Goal: Task Accomplishment & Management: Complete application form

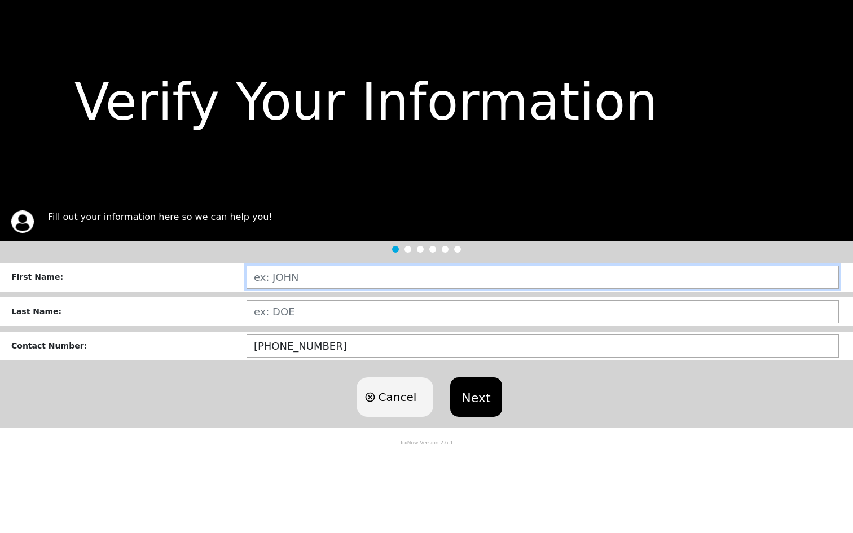
click at [306, 282] on input "text" at bounding box center [543, 277] width 593 height 23
type input "DAJANAE"
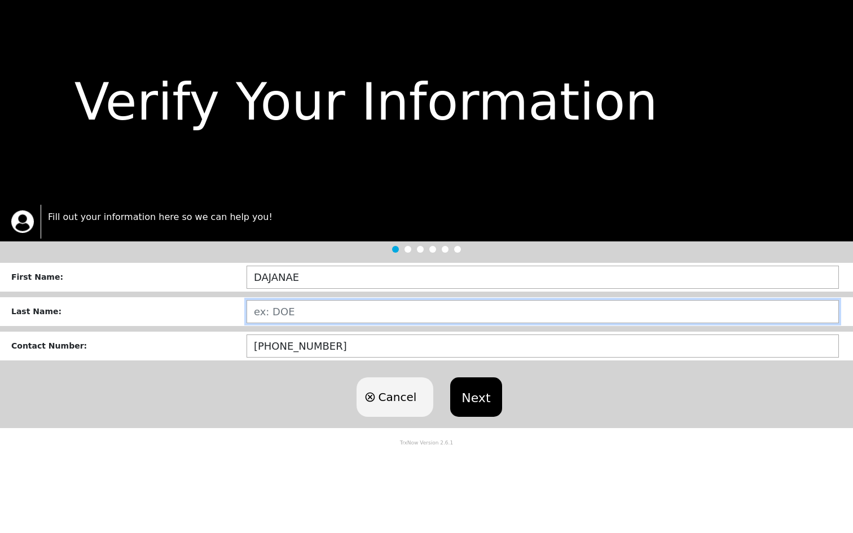
type input "[PERSON_NAME]"
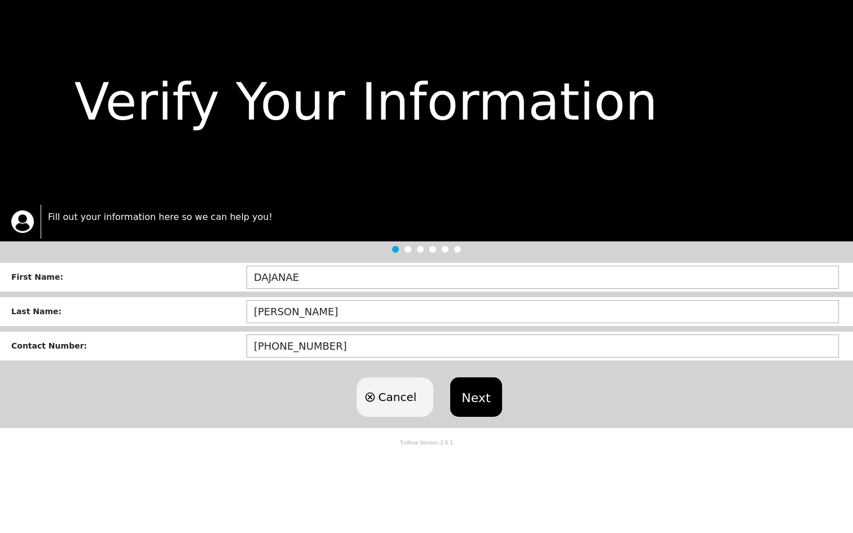
click at [475, 391] on button "Next" at bounding box center [475, 398] width 51 height 40
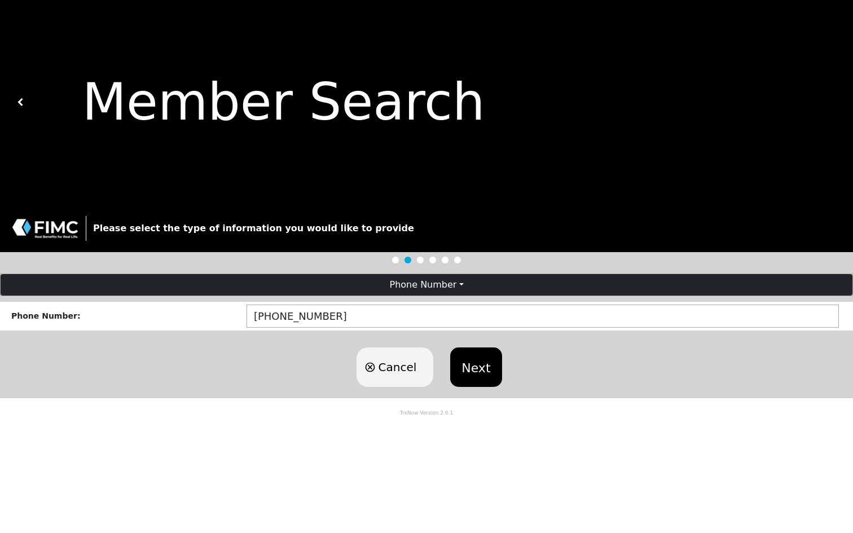
click at [474, 376] on button "Next" at bounding box center [475, 368] width 51 height 40
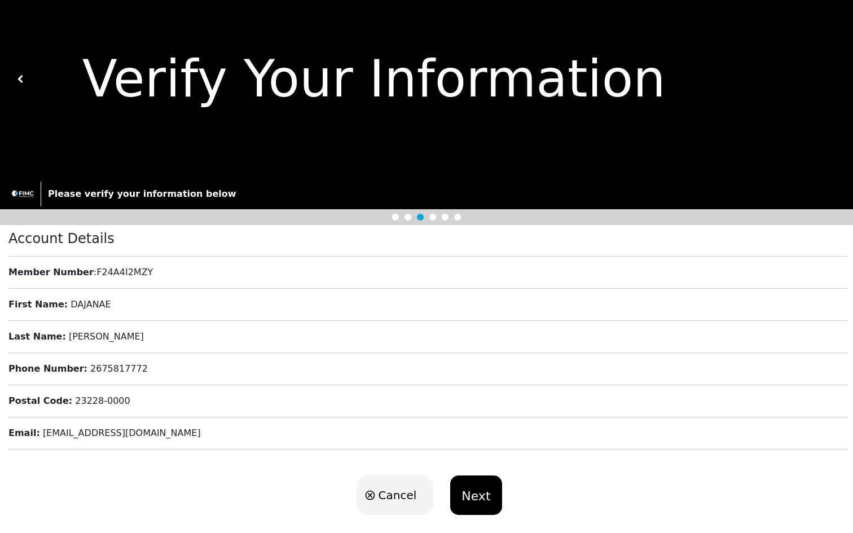
scroll to position [35, 0]
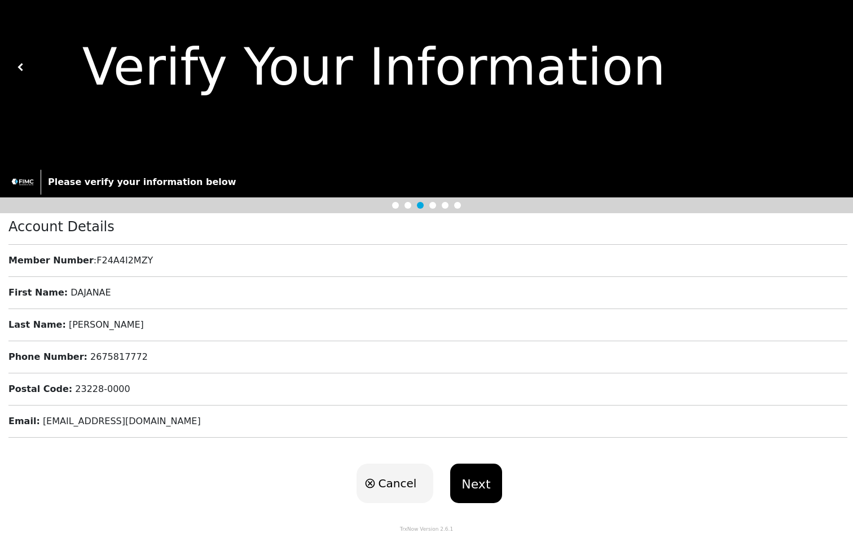
click at [465, 487] on button "Next" at bounding box center [475, 484] width 51 height 40
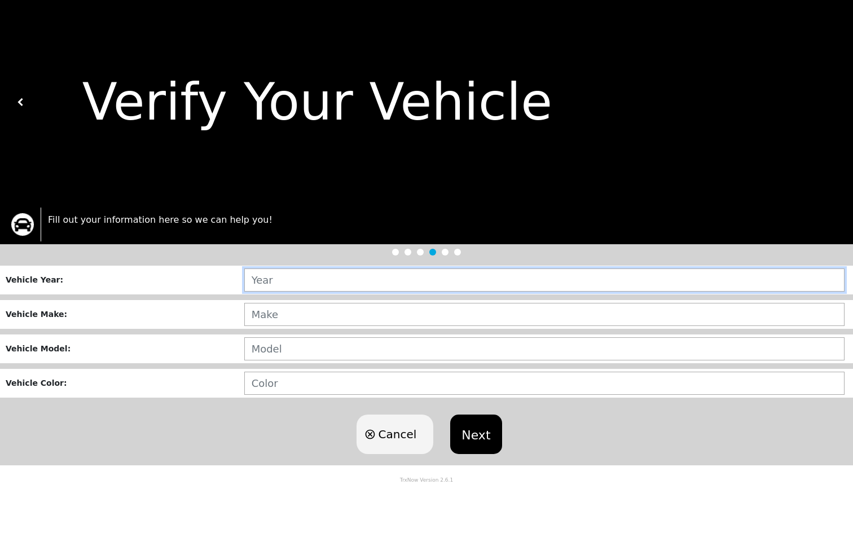
click at [358, 285] on input "text" at bounding box center [544, 280] width 601 height 23
type input "2007"
click at [329, 314] on input "text" at bounding box center [544, 314] width 601 height 23
type input "TOYOTA"
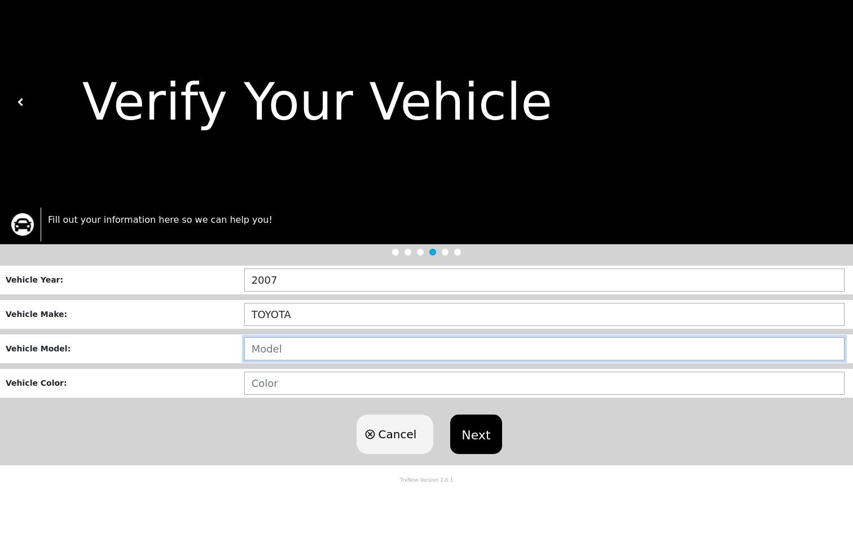
click at [323, 350] on input "text" at bounding box center [544, 349] width 601 height 23
type input "CAMRY"
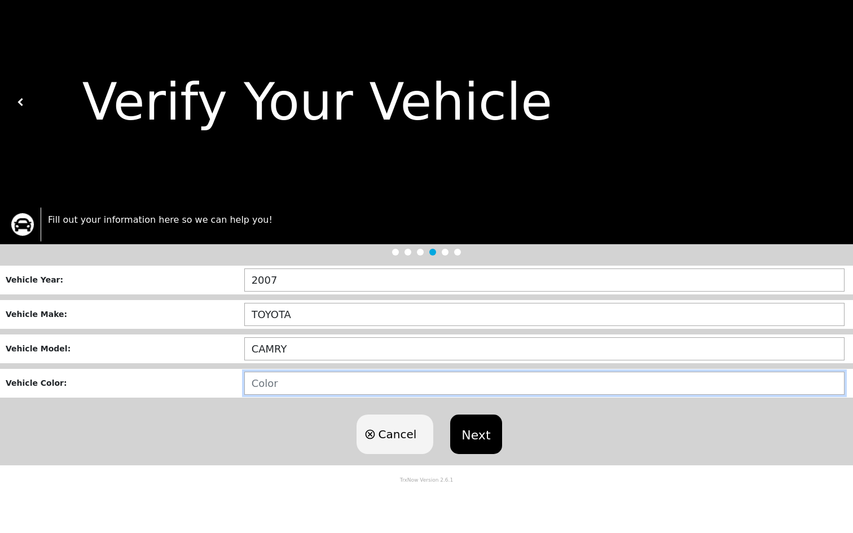
click at [316, 386] on input "text" at bounding box center [544, 383] width 601 height 23
type input "GOLD"
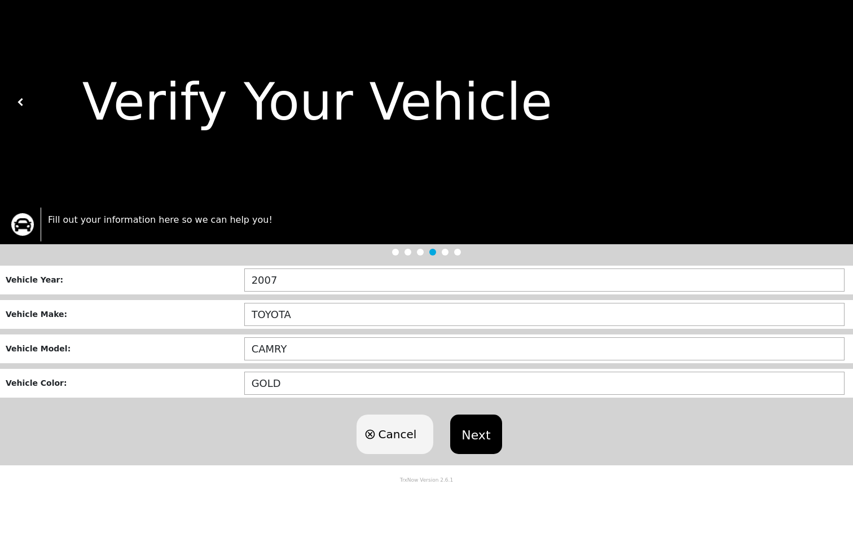
click at [479, 434] on button "Next" at bounding box center [475, 435] width 51 height 40
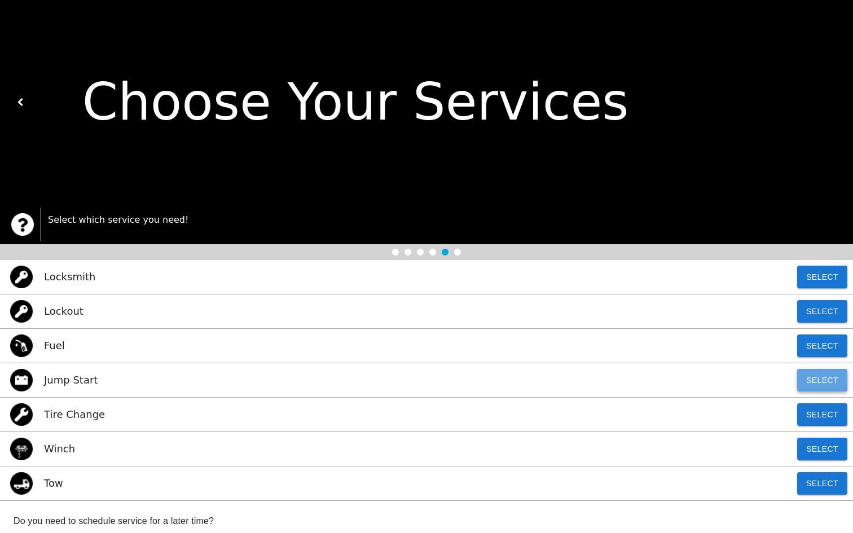
click at [815, 376] on button "Select" at bounding box center [823, 380] width 50 height 23
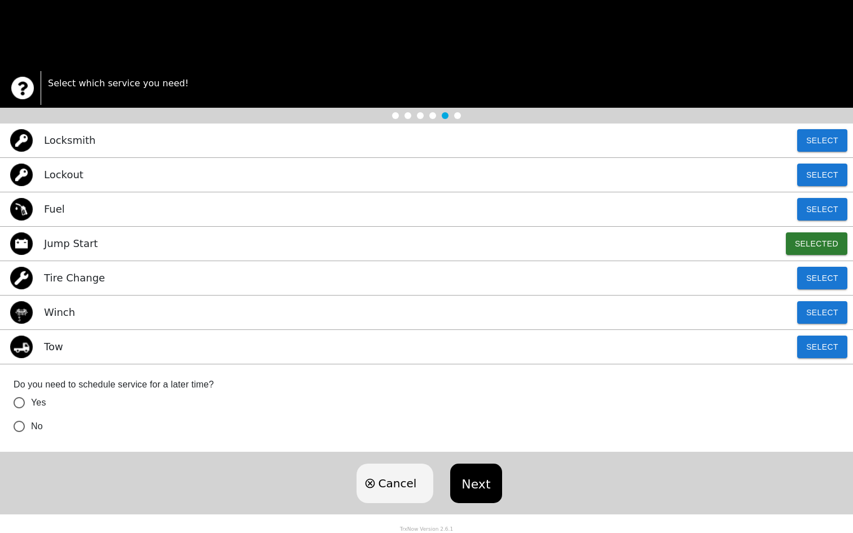
click at [472, 483] on button "Next" at bounding box center [475, 484] width 51 height 40
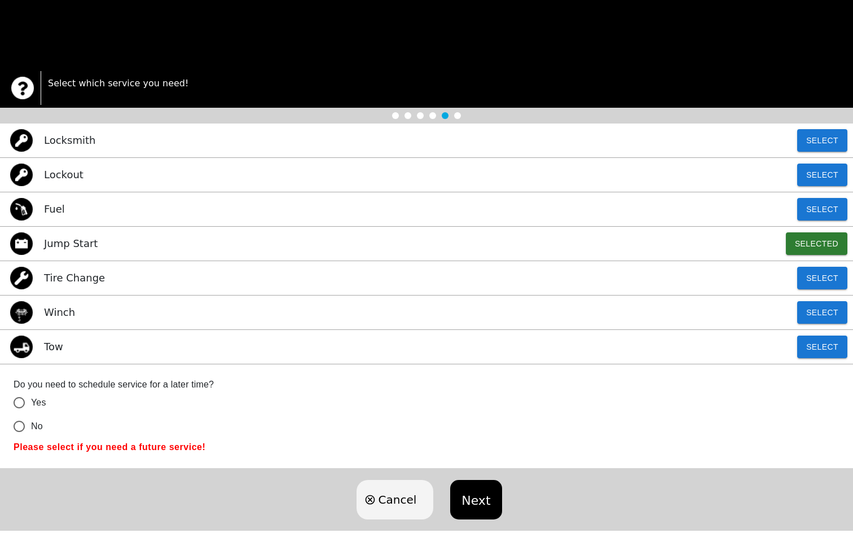
click at [20, 427] on input "No" at bounding box center [19, 427] width 24 height 24
radio input "false"
click at [472, 507] on button "Next" at bounding box center [475, 500] width 51 height 40
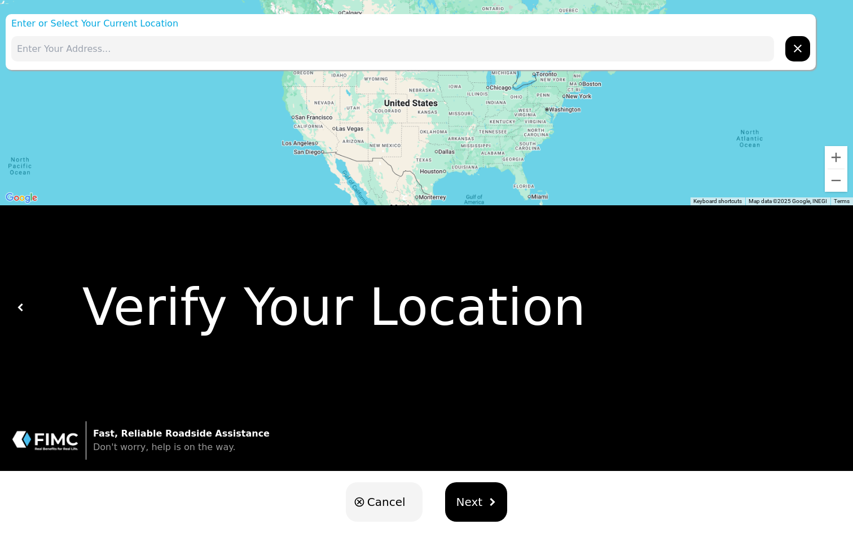
click at [471, 511] on button "Next" at bounding box center [476, 503] width 63 height 40
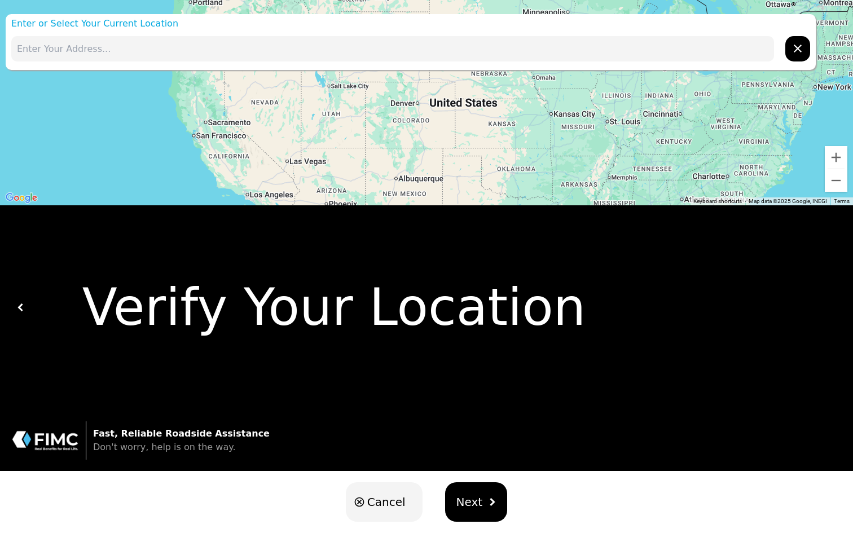
click at [102, 45] on input "text" at bounding box center [392, 48] width 763 height 25
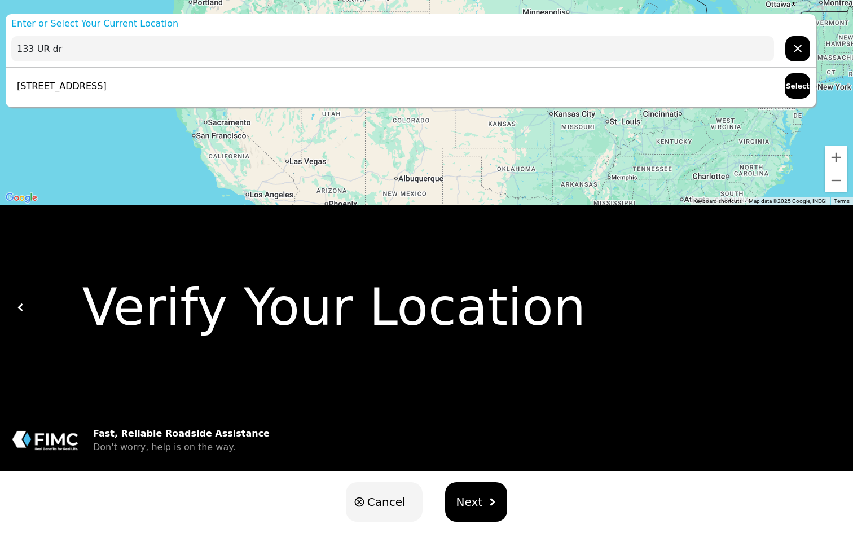
click at [107, 89] on p "[STREET_ADDRESS]" at bounding box center [58, 87] width 95 height 14
type input "[STREET_ADDRESS]"
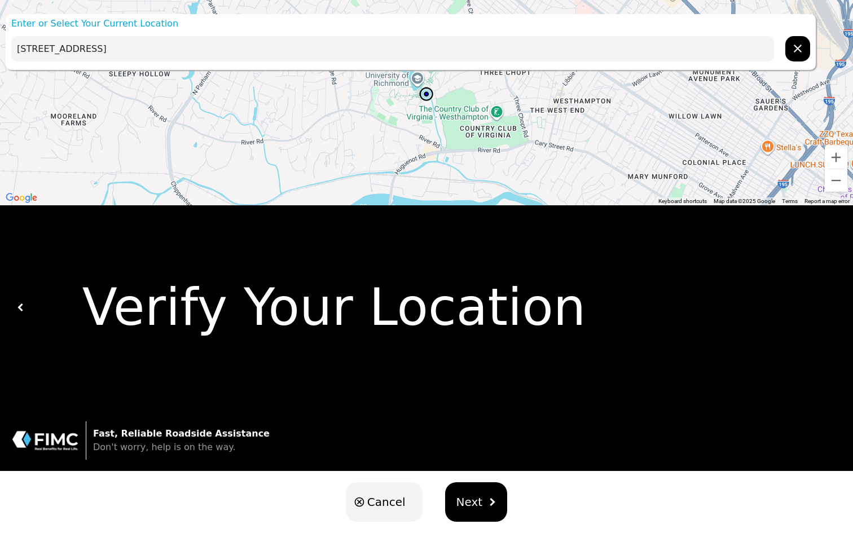
click at [488, 503] on img "hidden" at bounding box center [492, 502] width 8 height 8
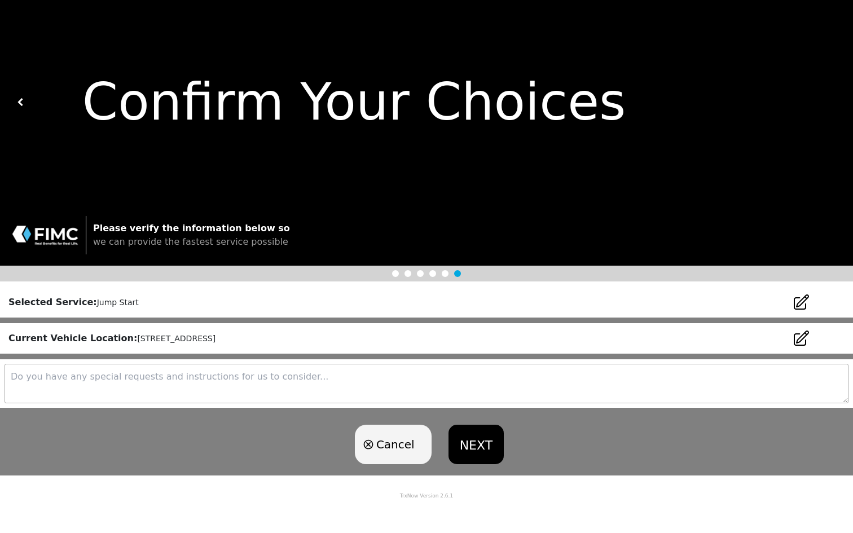
click at [217, 370] on textarea at bounding box center [427, 384] width 844 height 40
type textarea "T"
click at [45, 377] on textarea "It is the parking lot" at bounding box center [427, 384] width 844 height 40
click at [218, 375] on textarea "It is the "Service Building, Print Shop" parking lot" at bounding box center [427, 384] width 844 height 40
type textarea "It is the "Service Building, Print Shop" parking lot."
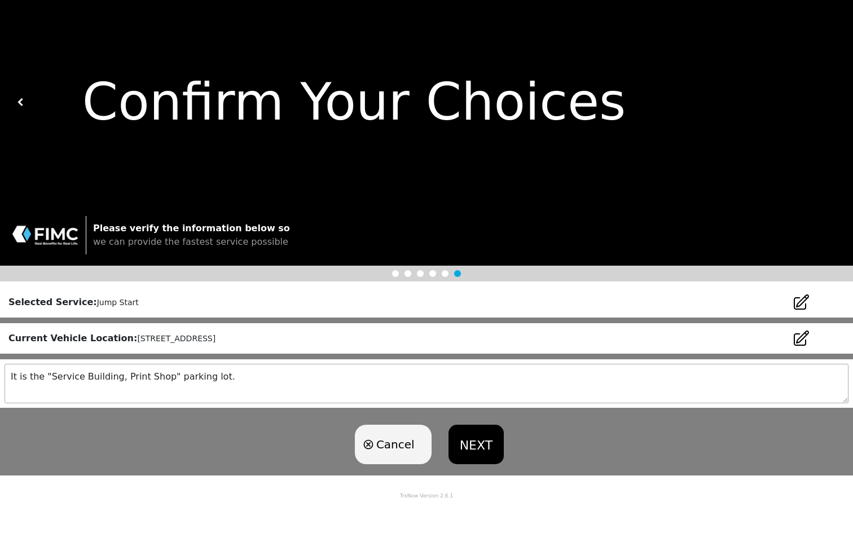
click at [483, 440] on button "NEXT" at bounding box center [476, 445] width 55 height 40
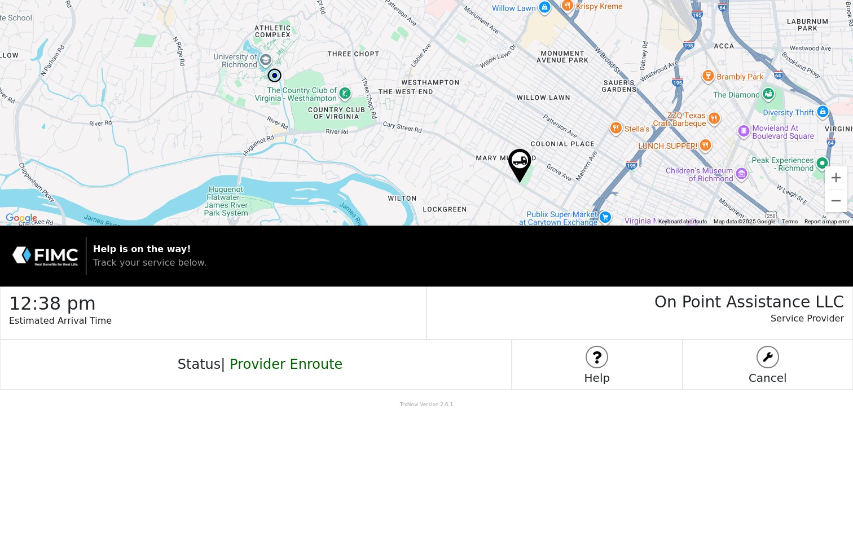
drag, startPoint x: 244, startPoint y: 97, endPoint x: 213, endPoint y: 122, distance: 39.7
click at [213, 122] on div at bounding box center [426, 113] width 853 height 226
click at [831, 174] on button "Zoom in" at bounding box center [836, 178] width 23 height 23
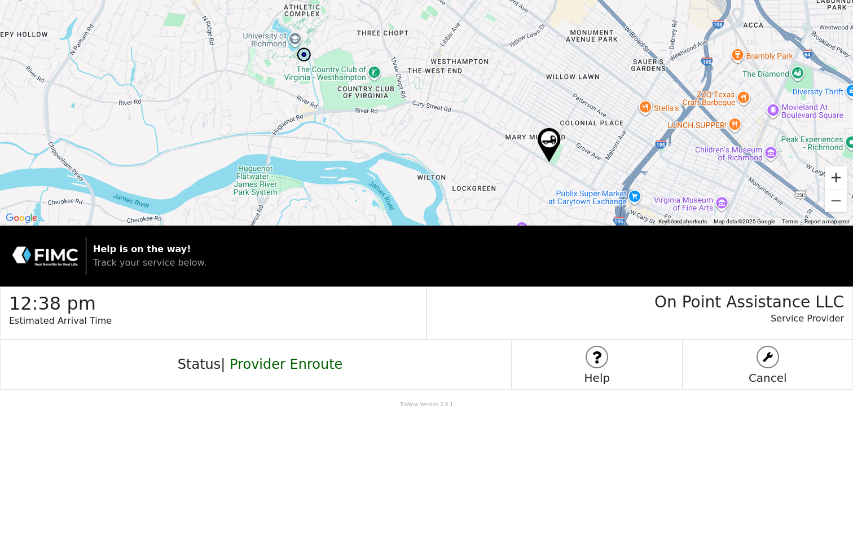
click at [833, 172] on button "Zoom in" at bounding box center [836, 178] width 23 height 23
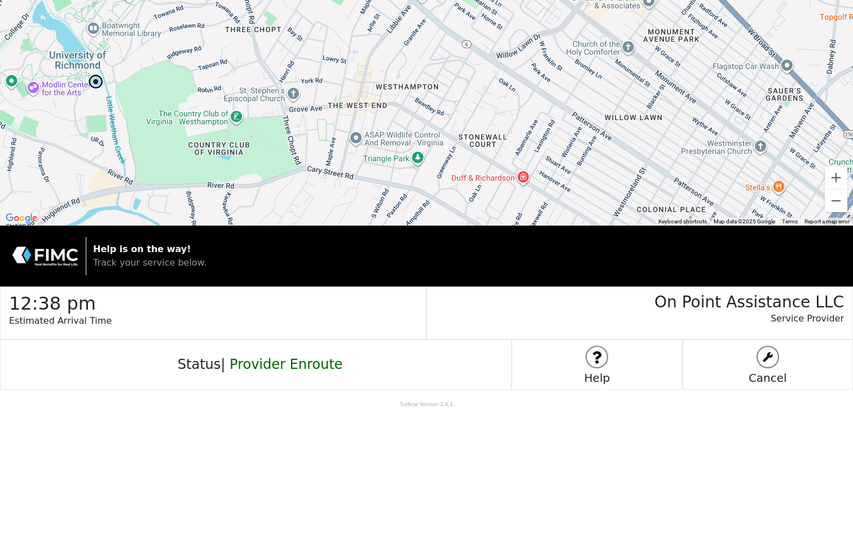
drag, startPoint x: 797, startPoint y: 155, endPoint x: 712, endPoint y: 229, distance: 113.2
click at [711, 230] on div "← Move left → Move right ↑ Move up ↓ Move down + Zoom in - Zoom out Home Jump l…" at bounding box center [426, 204] width 853 height 409
